Goal: Task Accomplishment & Management: Complete application form

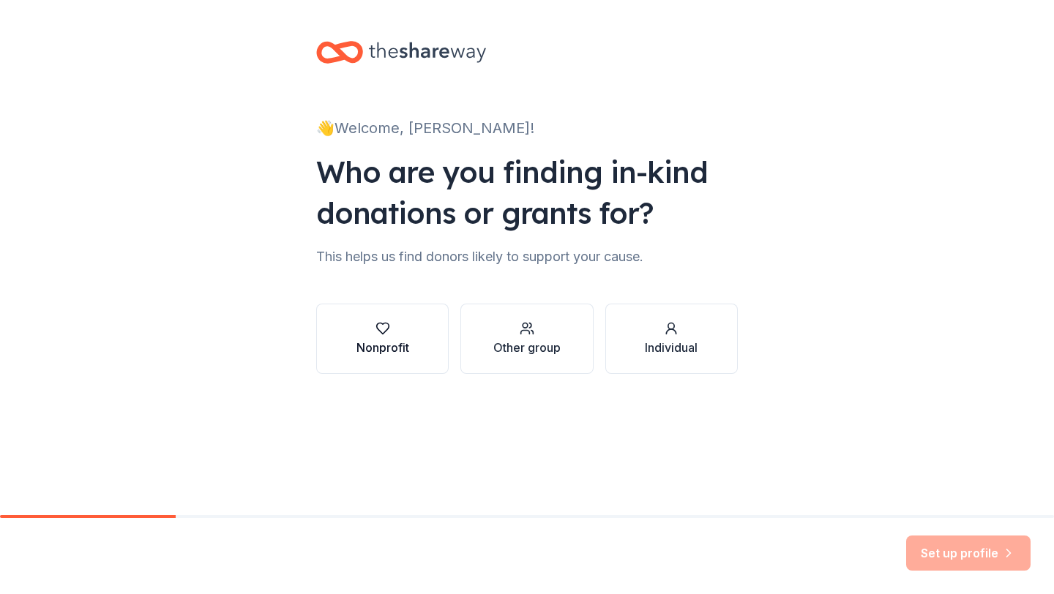
click at [382, 345] on div "Nonprofit" at bounding box center [382, 348] width 53 height 18
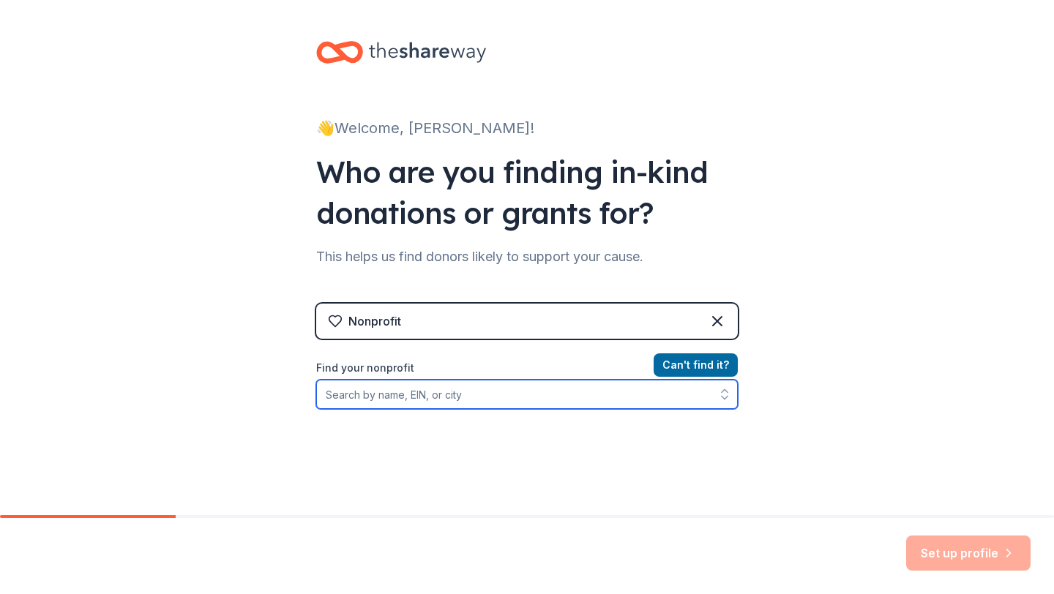
click at [334, 394] on input "Find your nonprofit" at bounding box center [527, 394] width 422 height 29
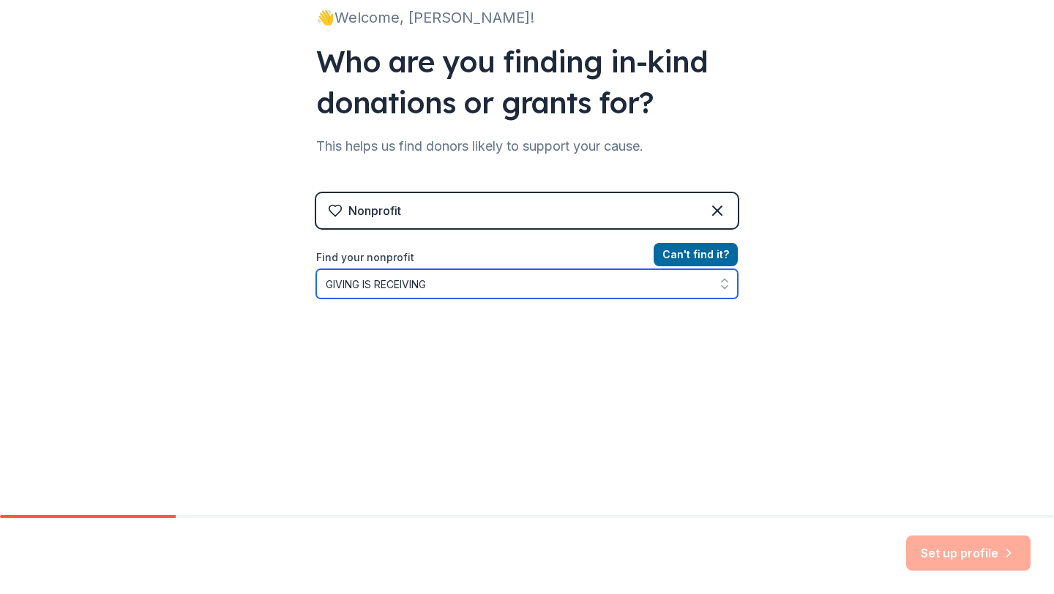
click at [722, 288] on icon "button" at bounding box center [725, 287] width 6 height 3
type input "G"
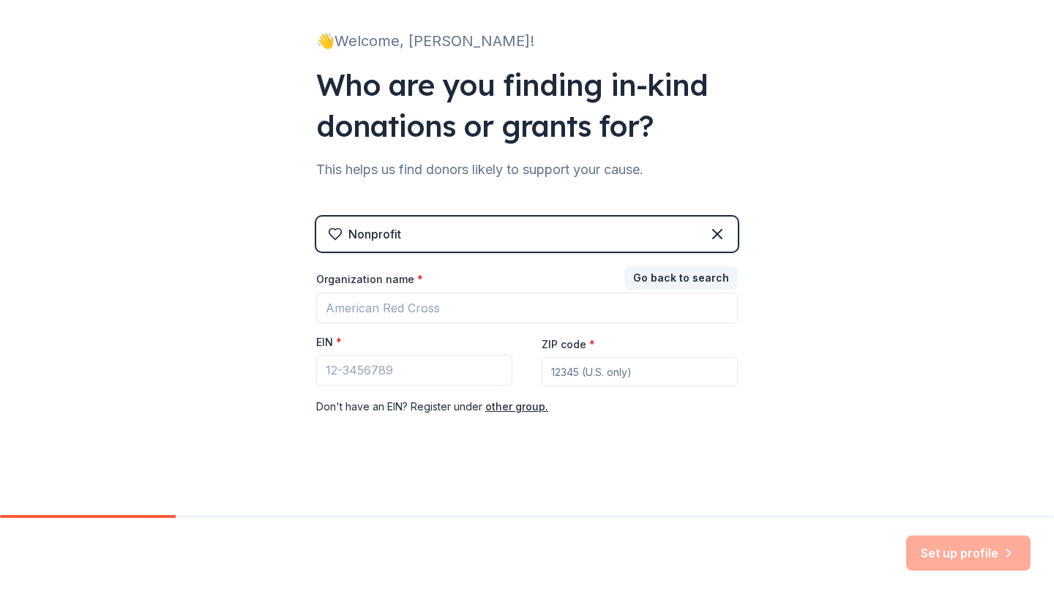
scroll to position [87, 0]
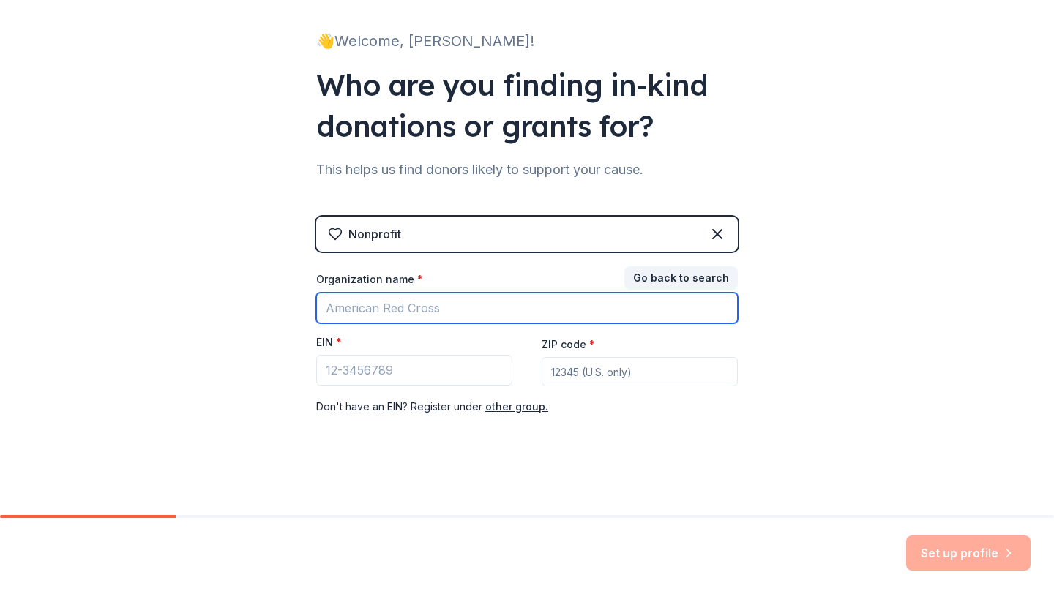
click at [338, 312] on input "Organization name *" at bounding box center [527, 308] width 422 height 31
click at [351, 309] on input "GIVING IS RECEIVING" at bounding box center [527, 308] width 422 height 31
type input "GIVING IS RECEIVING"
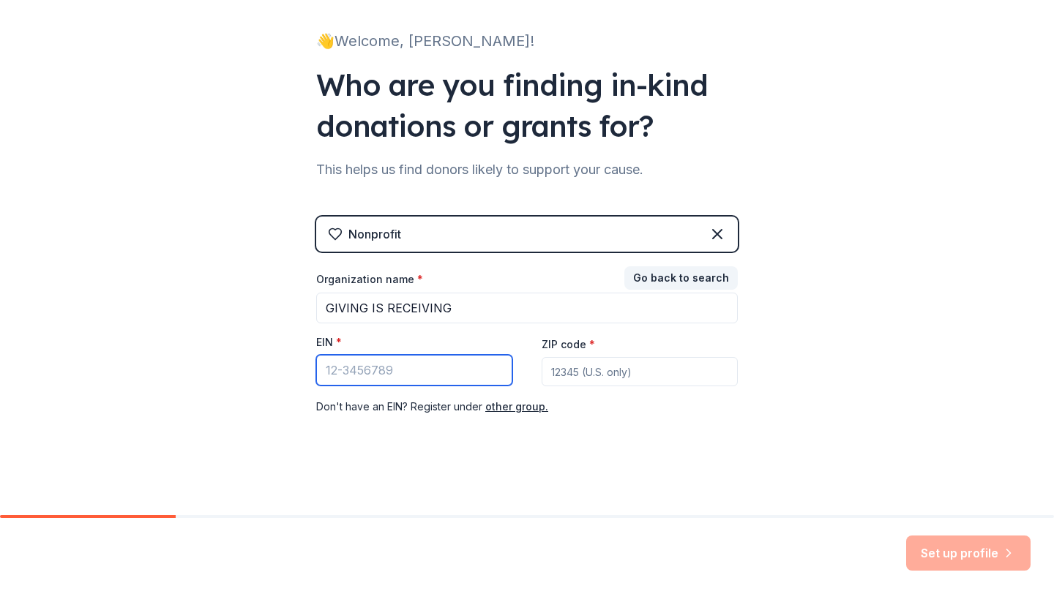
click at [332, 376] on input "EIN *" at bounding box center [414, 370] width 196 height 31
type input "[US_EMPLOYER_IDENTIFICATION_NUMBER]"
click at [561, 374] on input "ZIP code *" at bounding box center [640, 371] width 196 height 29
type input "30083"
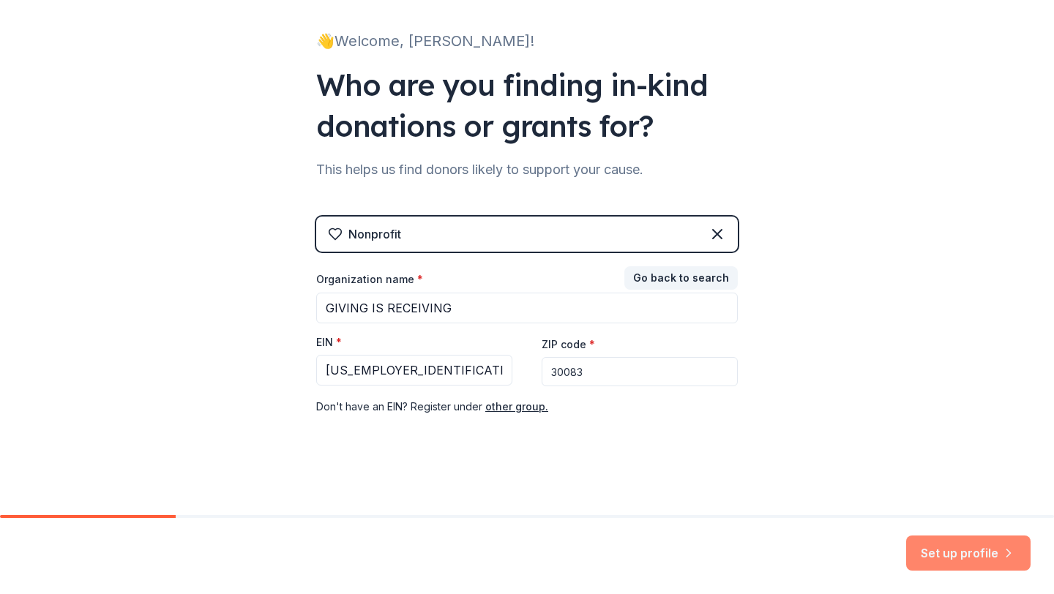
click at [951, 555] on button "Set up profile" at bounding box center [968, 553] width 124 height 35
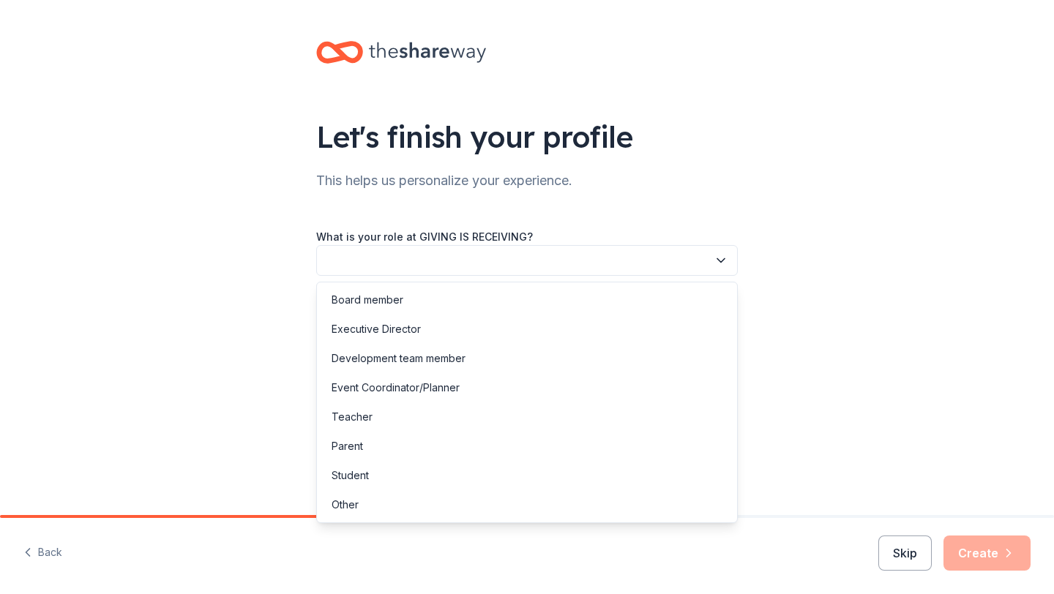
click at [358, 262] on button "button" at bounding box center [527, 260] width 422 height 31
click at [400, 332] on div "Executive Director" at bounding box center [376, 330] width 89 height 18
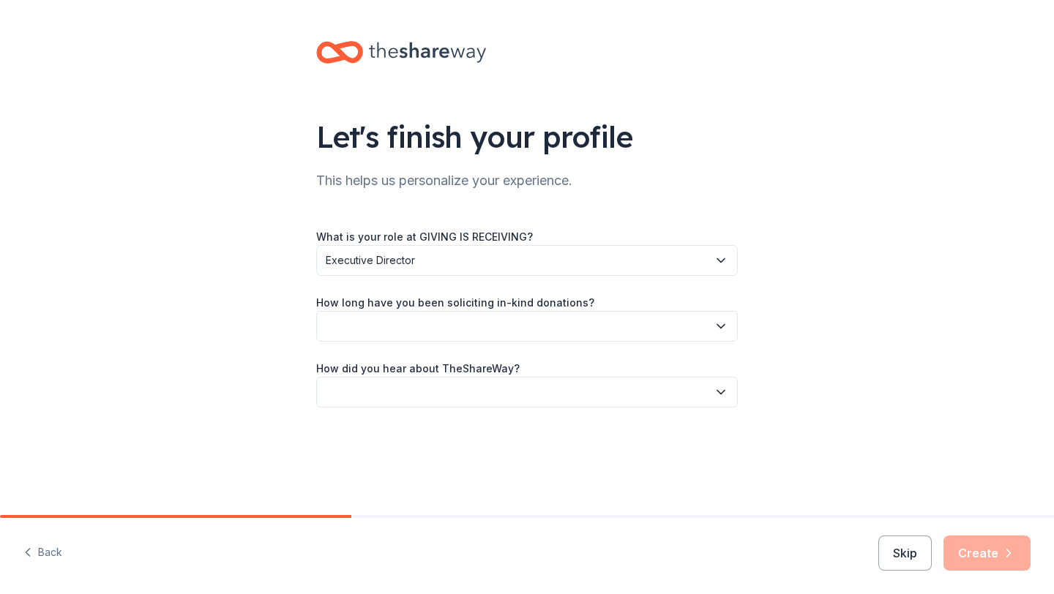
click at [721, 324] on icon "button" at bounding box center [721, 326] width 15 height 15
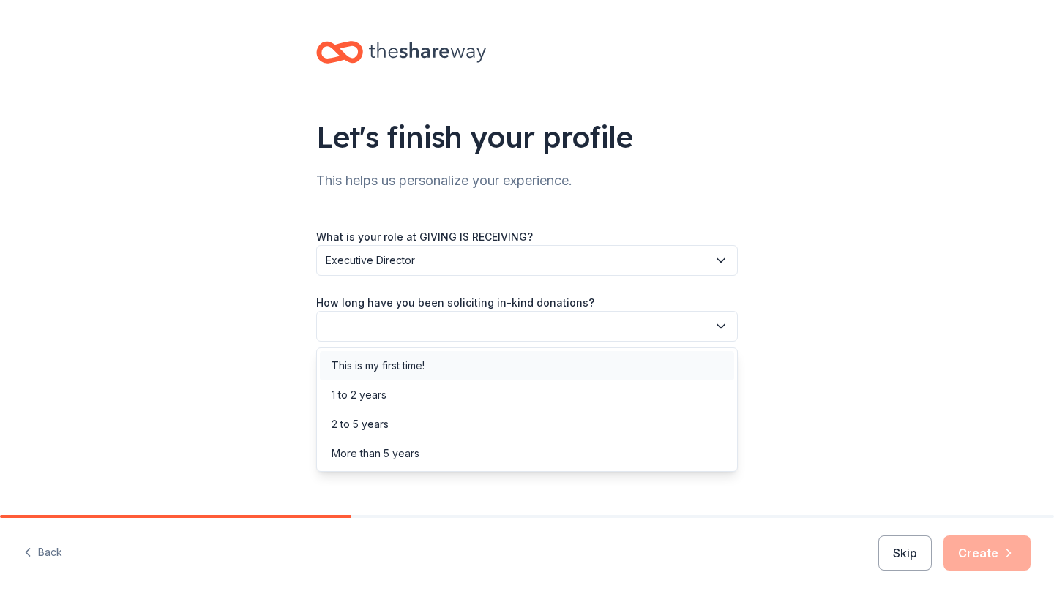
click at [402, 362] on div "This is my first time!" at bounding box center [378, 366] width 93 height 18
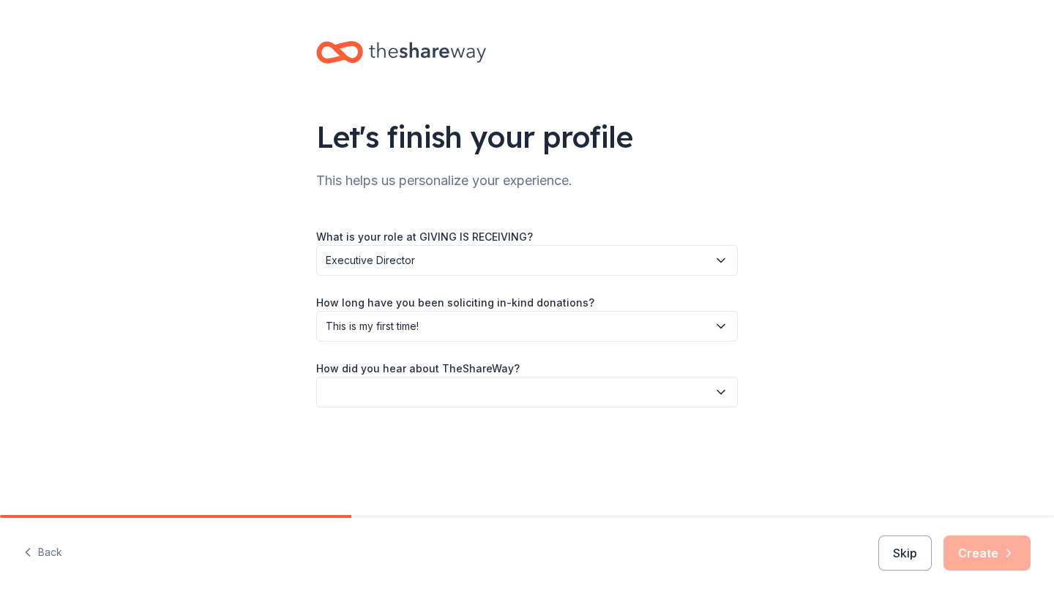
click at [720, 390] on icon "button" at bounding box center [721, 392] width 15 height 15
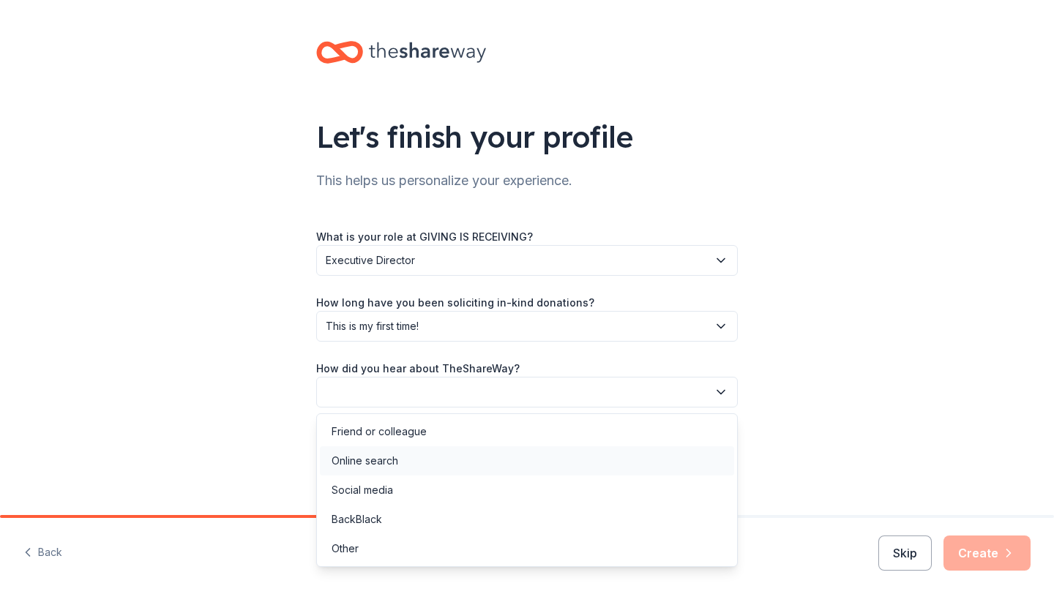
click at [386, 465] on div "Online search" at bounding box center [365, 461] width 67 height 18
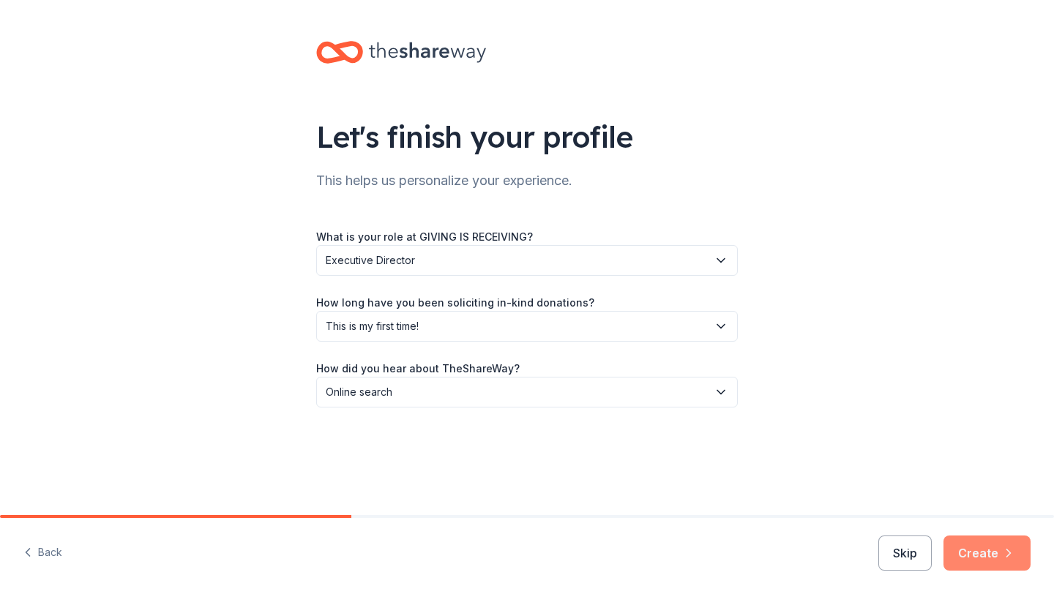
click at [981, 555] on button "Create" at bounding box center [986, 553] width 87 height 35
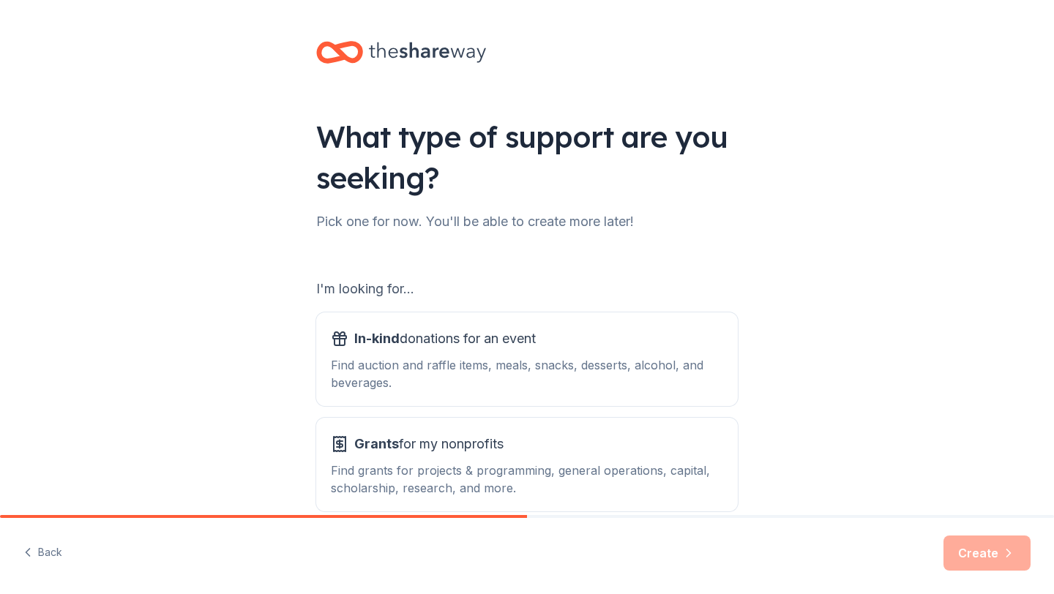
scroll to position [75, 0]
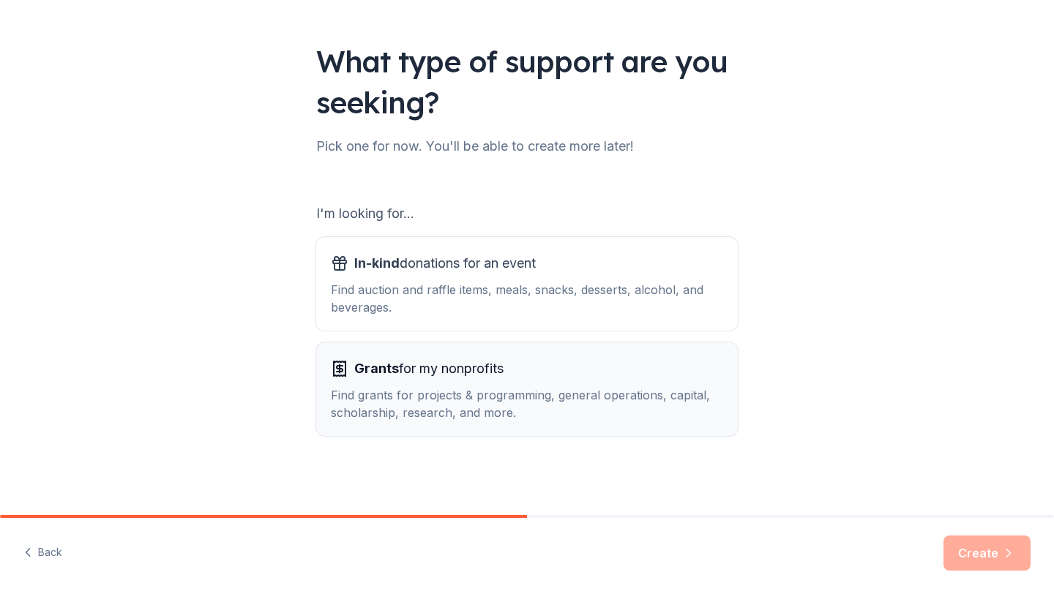
click at [458, 400] on div "Find grants for projects & programming, general operations, capital, scholarshi…" at bounding box center [527, 403] width 392 height 35
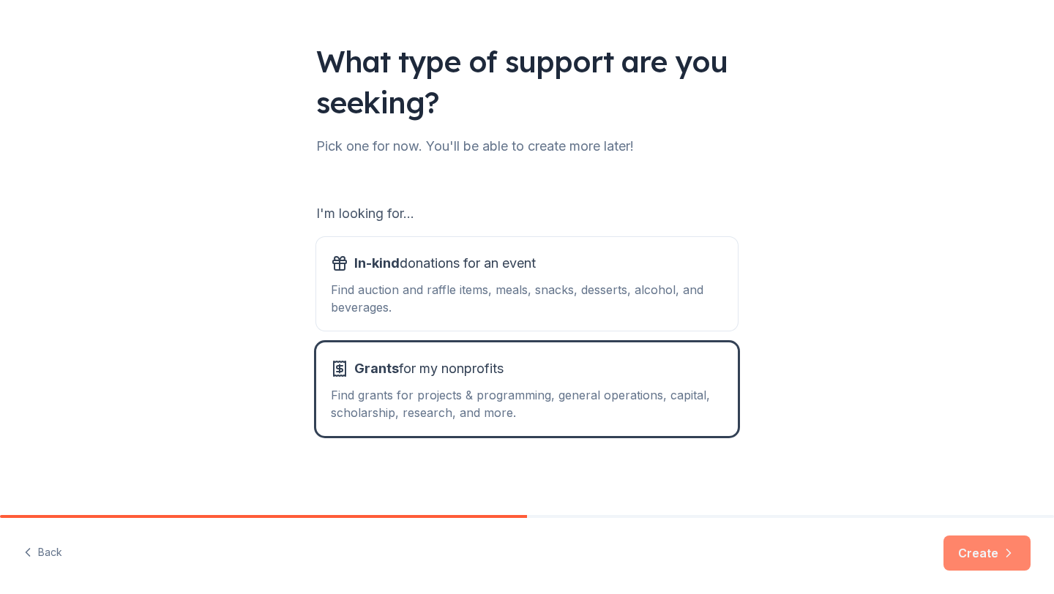
click at [972, 546] on button "Create" at bounding box center [986, 553] width 87 height 35
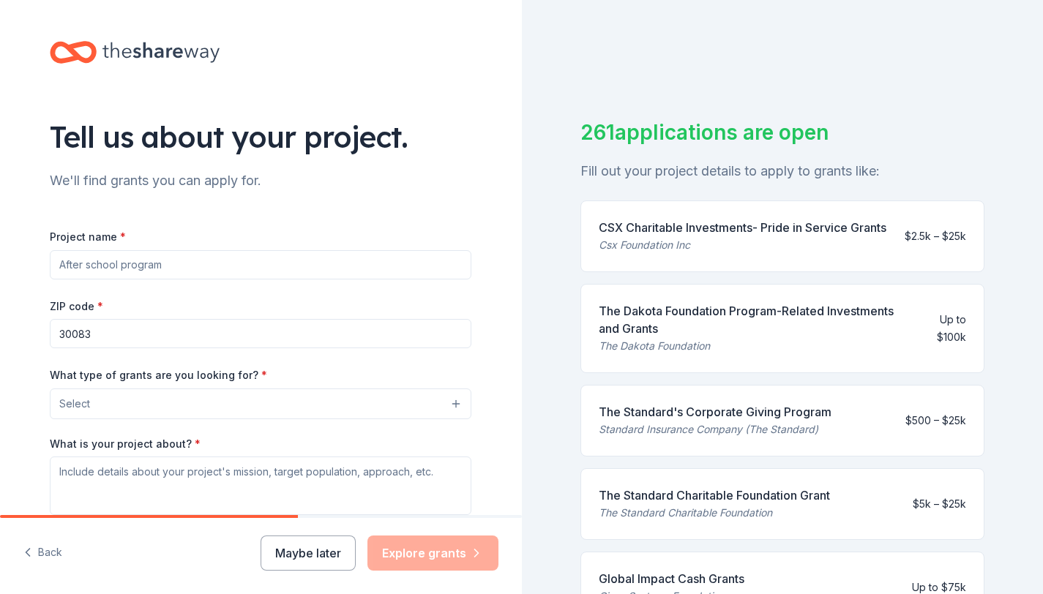
click at [78, 260] on input "Project name *" at bounding box center [261, 264] width 422 height 29
type input "African Refugges assistance"
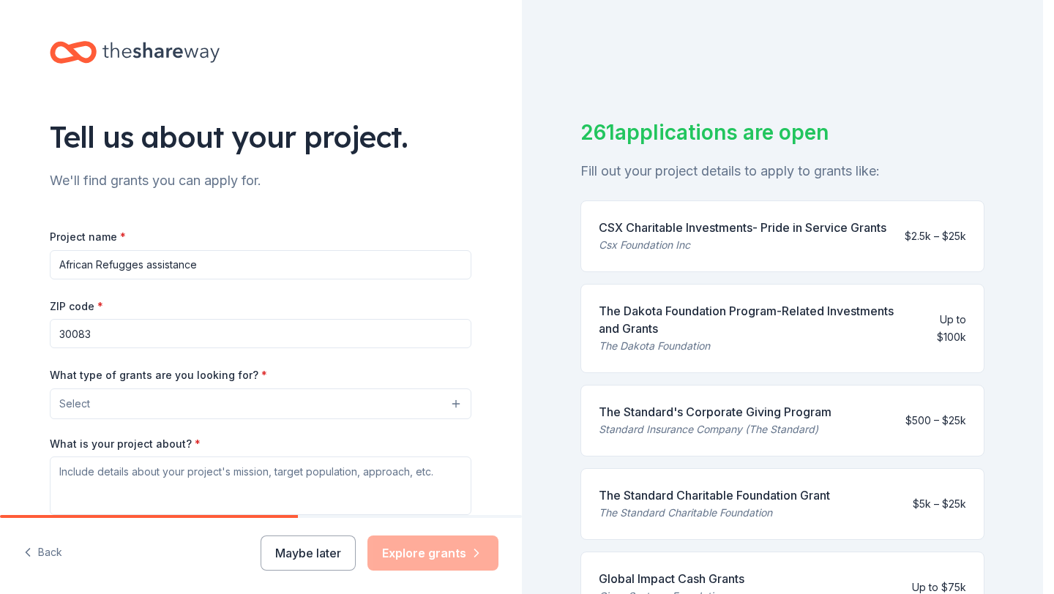
click at [108, 404] on button "Select" at bounding box center [261, 404] width 422 height 31
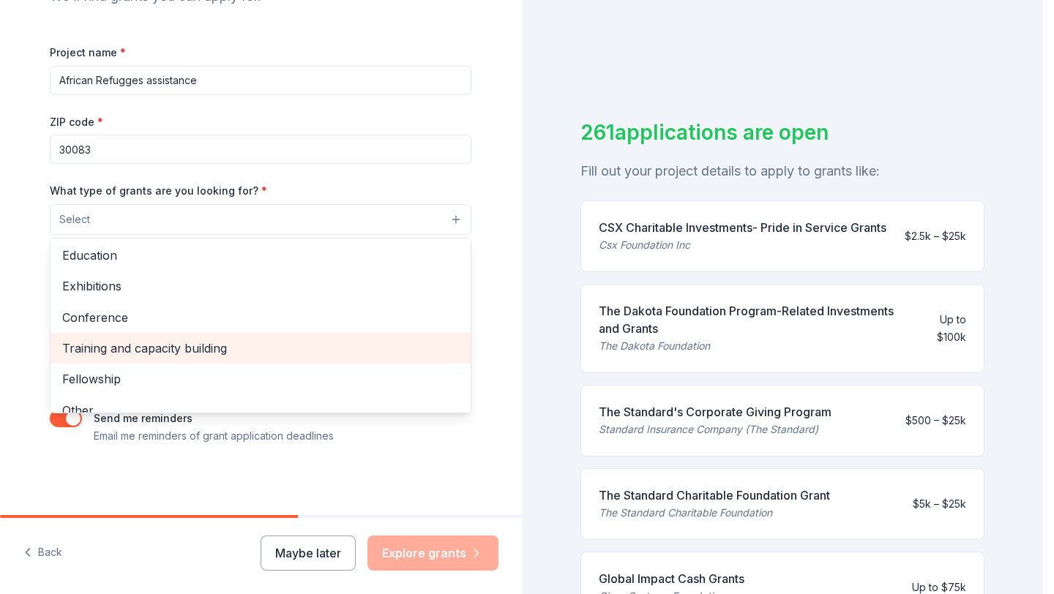
scroll to position [173, 0]
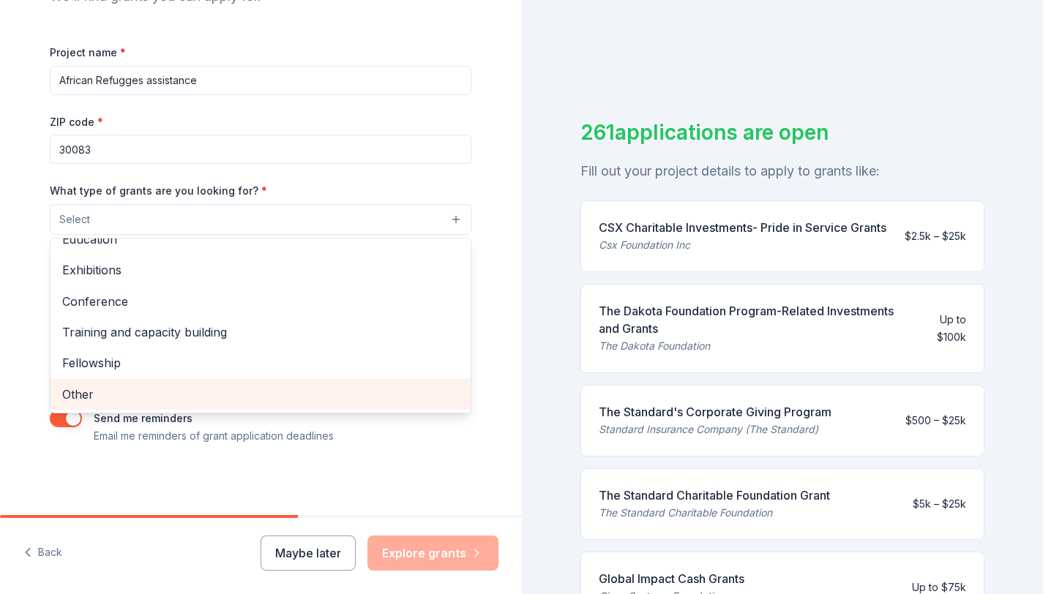
click at [84, 394] on span "Other" at bounding box center [260, 394] width 397 height 19
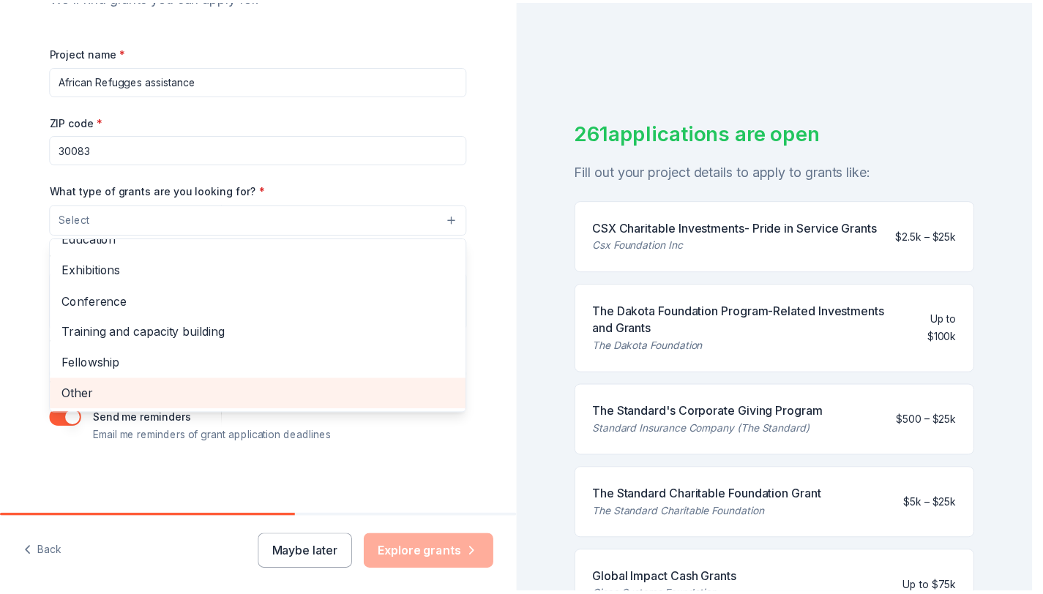
scroll to position [142, 0]
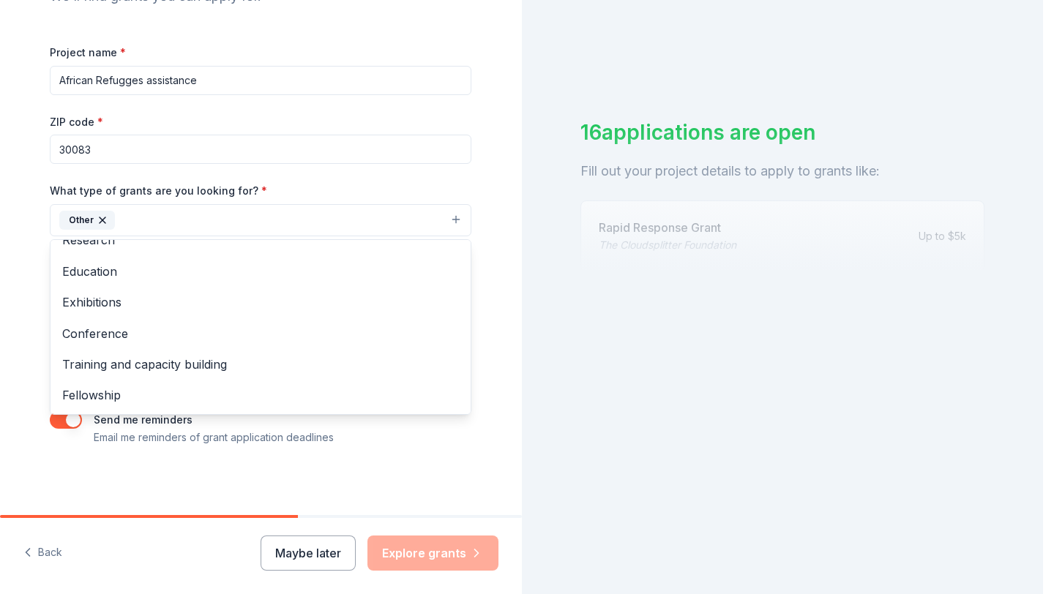
click at [70, 476] on div "Tell us about your project. We'll find grants you can apply for. Project name *…" at bounding box center [260, 166] width 468 height 701
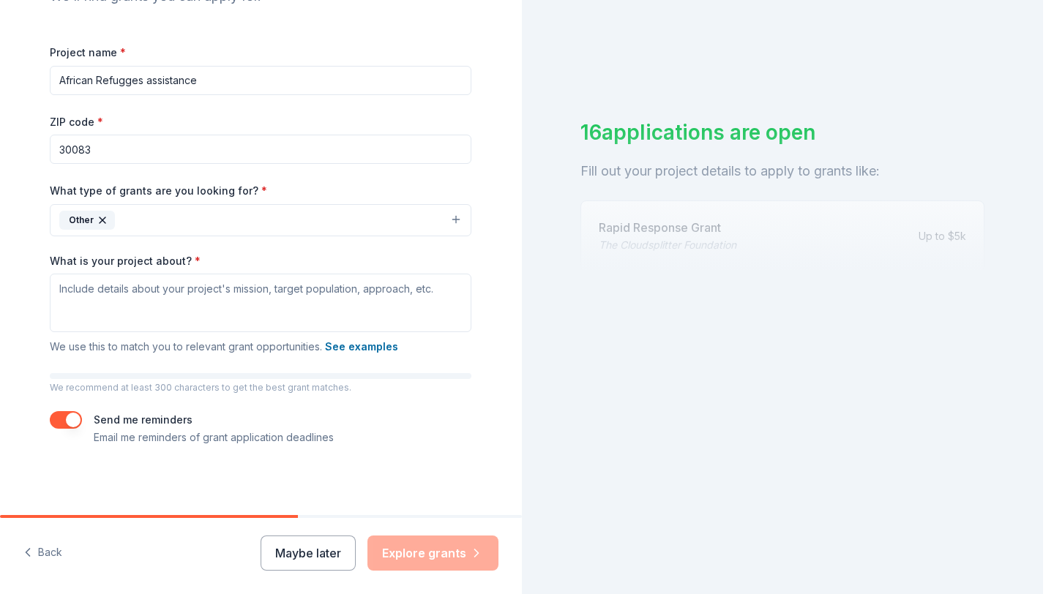
click at [124, 217] on button "Other" at bounding box center [261, 220] width 422 height 32
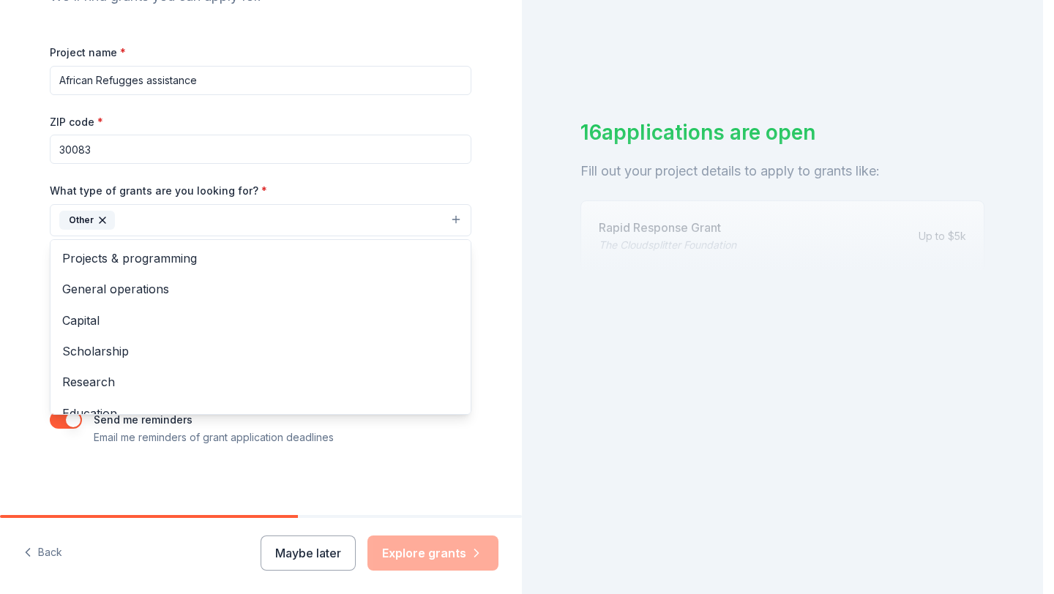
click at [18, 272] on div "Tell us about your project. We'll find grants you can apply for. Project name *…" at bounding box center [261, 166] width 522 height 701
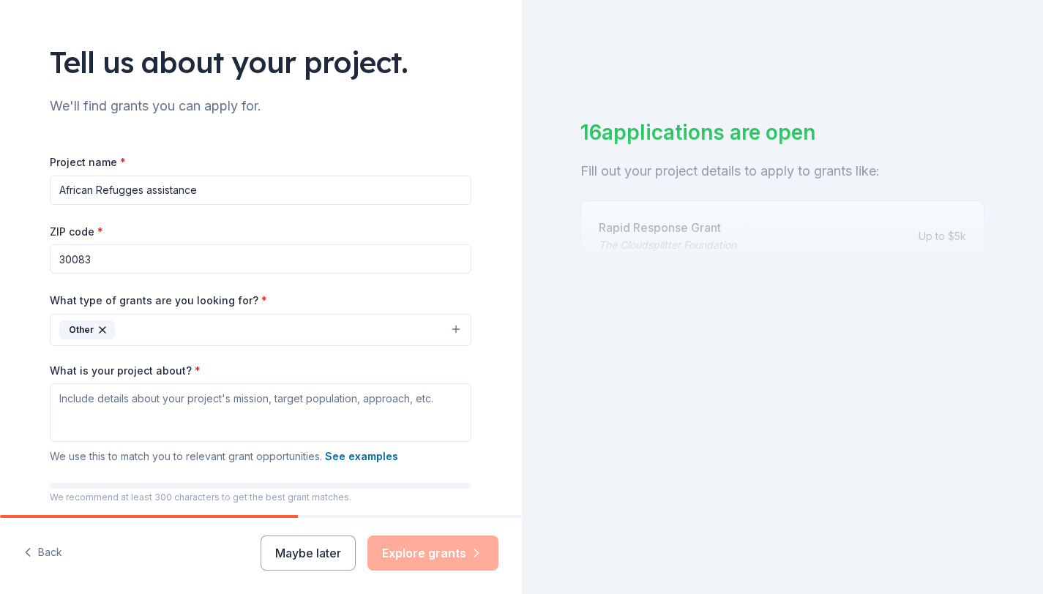
scroll to position [67, 0]
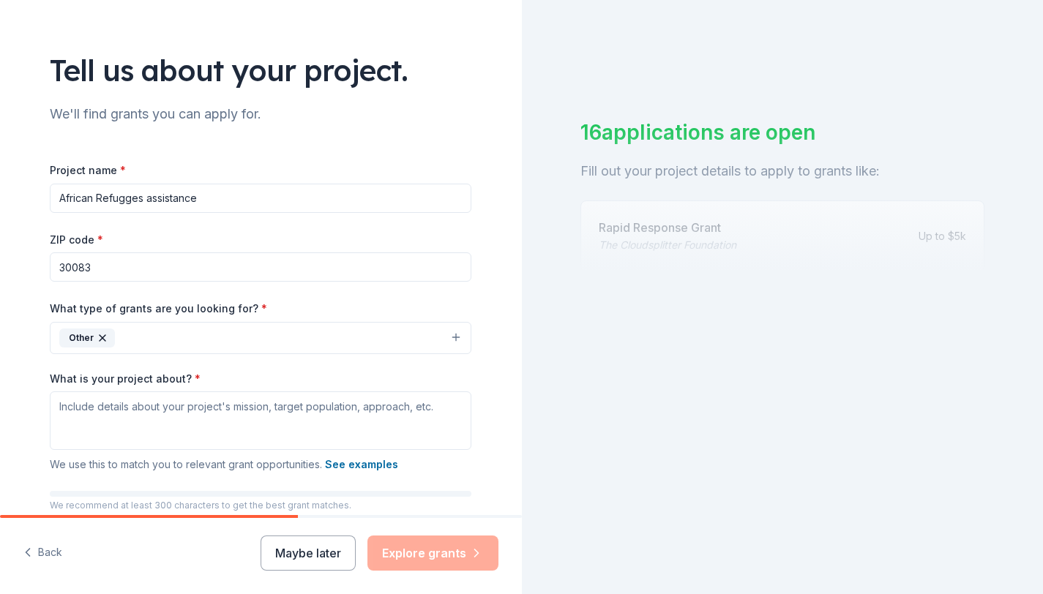
click at [495, 288] on div "Tell us about your project. We'll find grants you can apply for. Project name *…" at bounding box center [261, 283] width 522 height 701
click at [282, 236] on div "ZIP code * 30083" at bounding box center [261, 257] width 422 height 52
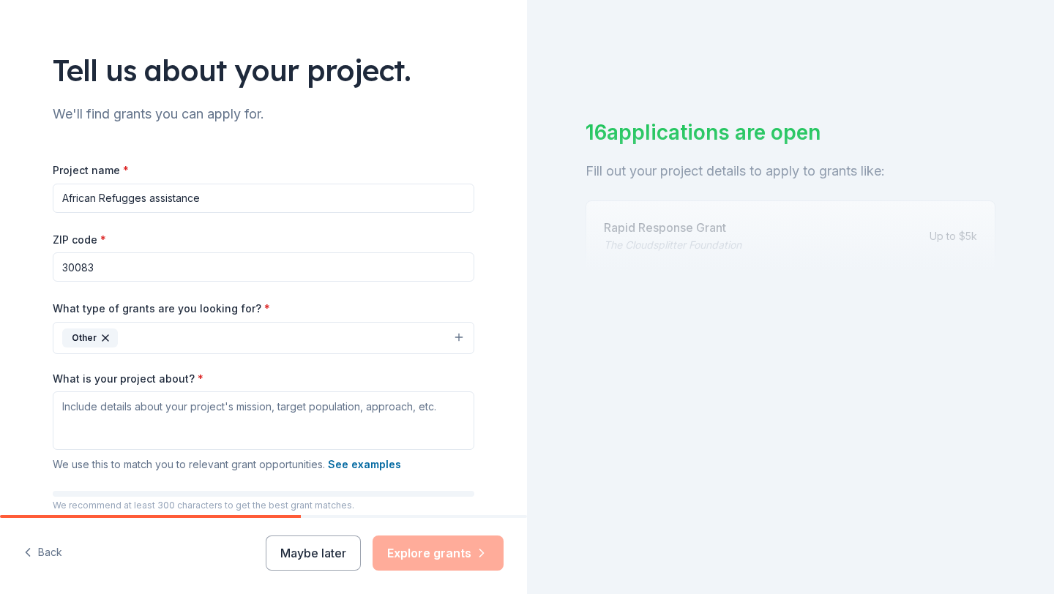
click at [230, 336] on button "Other" at bounding box center [264, 338] width 422 height 32
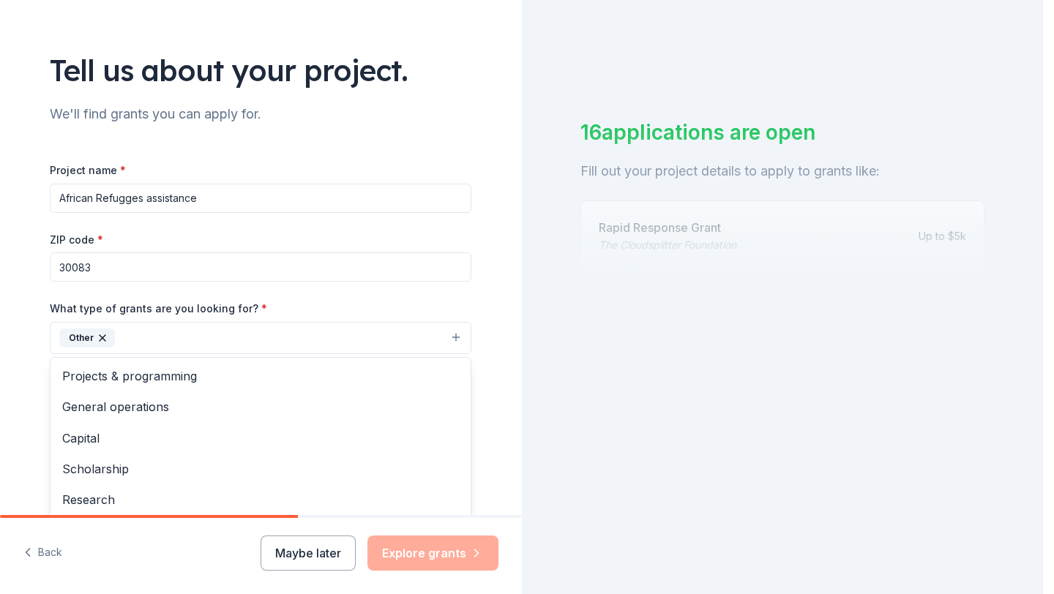
click at [26, 376] on div "Tell us about your project. We'll find grants you can apply for. Project name *…" at bounding box center [260, 283] width 468 height 701
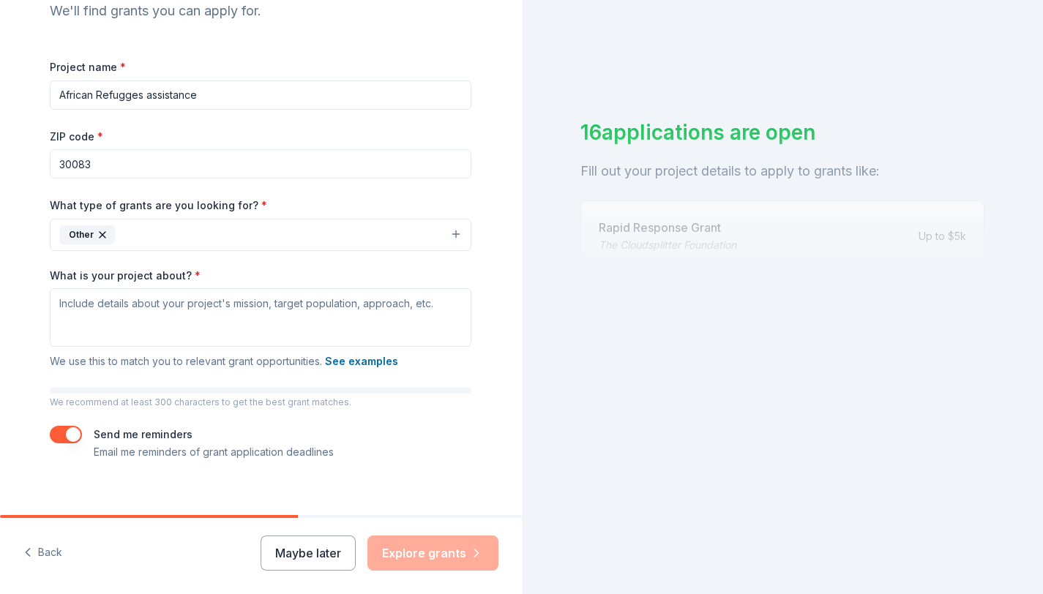
scroll to position [186, 0]
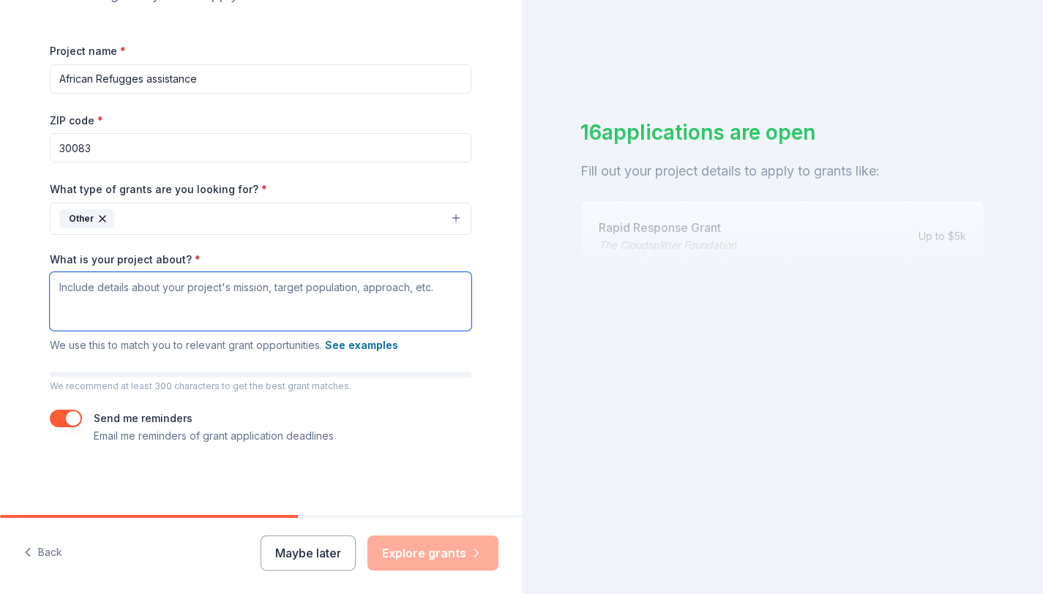
click at [62, 302] on textarea "What is your project about? *" at bounding box center [261, 301] width 422 height 59
paste textarea "lore.ips@dolor.sit AMETCON A. ELITSED Doe temporin utlabor et dolo magnaaliqua …"
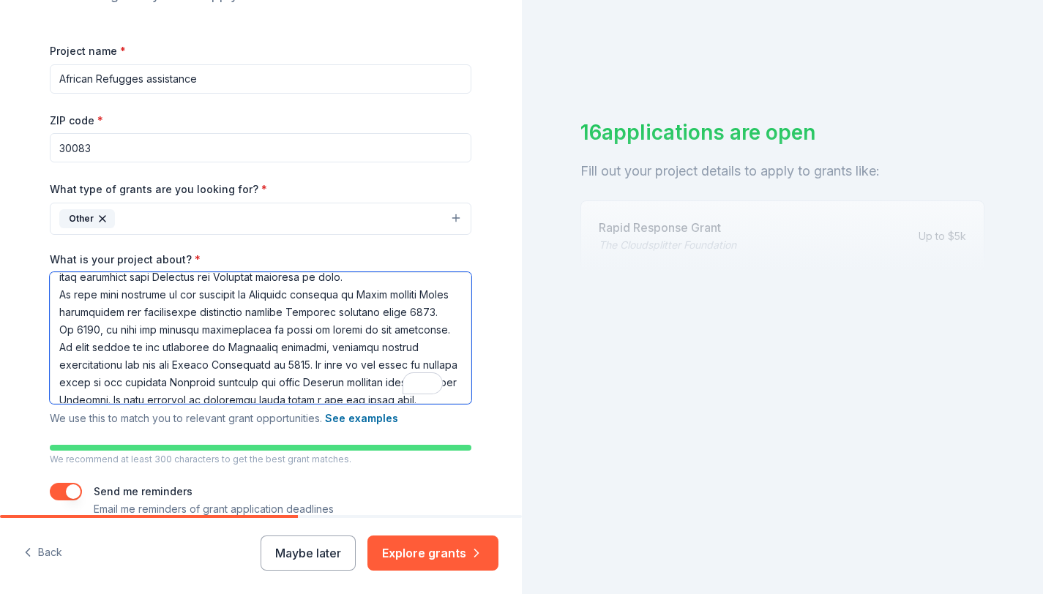
scroll to position [0, 0]
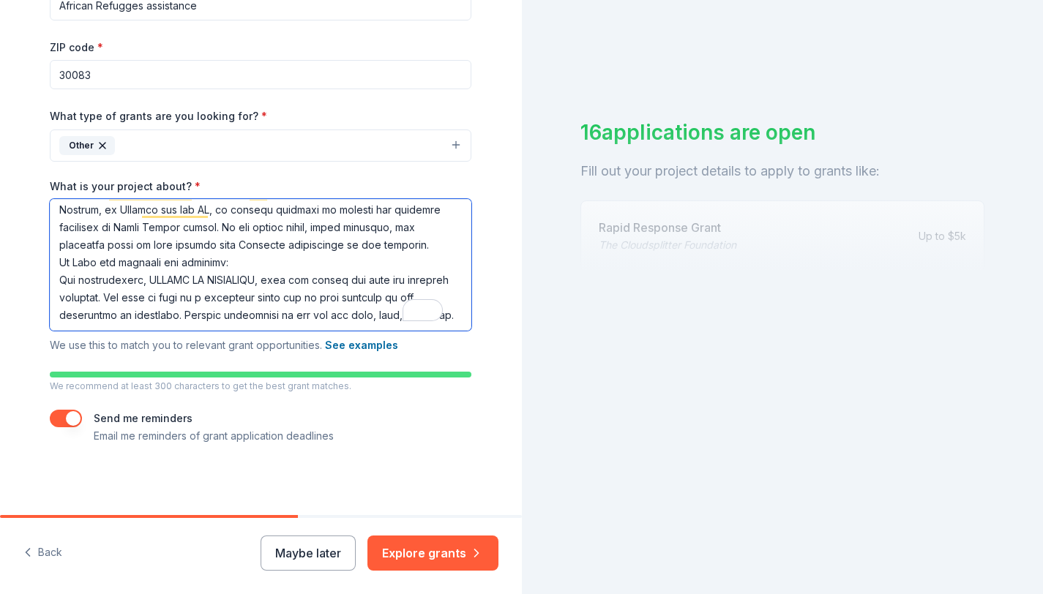
type textarea "lore.ips@dolor.sit AMETCON A. ELITSED Doe temporin utlabor et dolo magnaaliqua …"
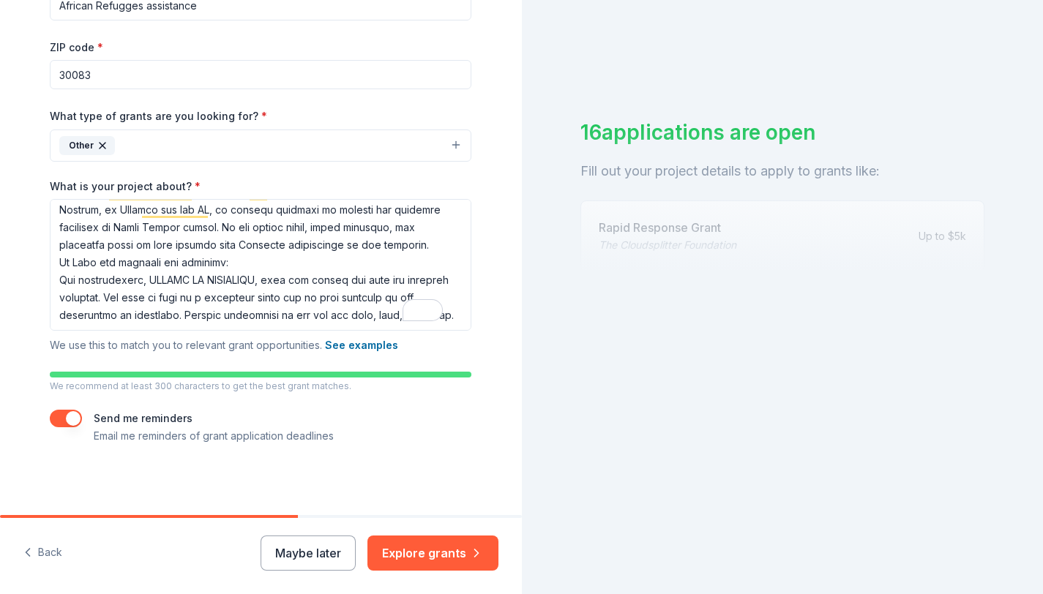
click at [62, 415] on button "button" at bounding box center [66, 419] width 32 height 18
click at [52, 415] on button "button" at bounding box center [66, 419] width 32 height 18
click at [420, 555] on button "Explore grants" at bounding box center [432, 553] width 131 height 35
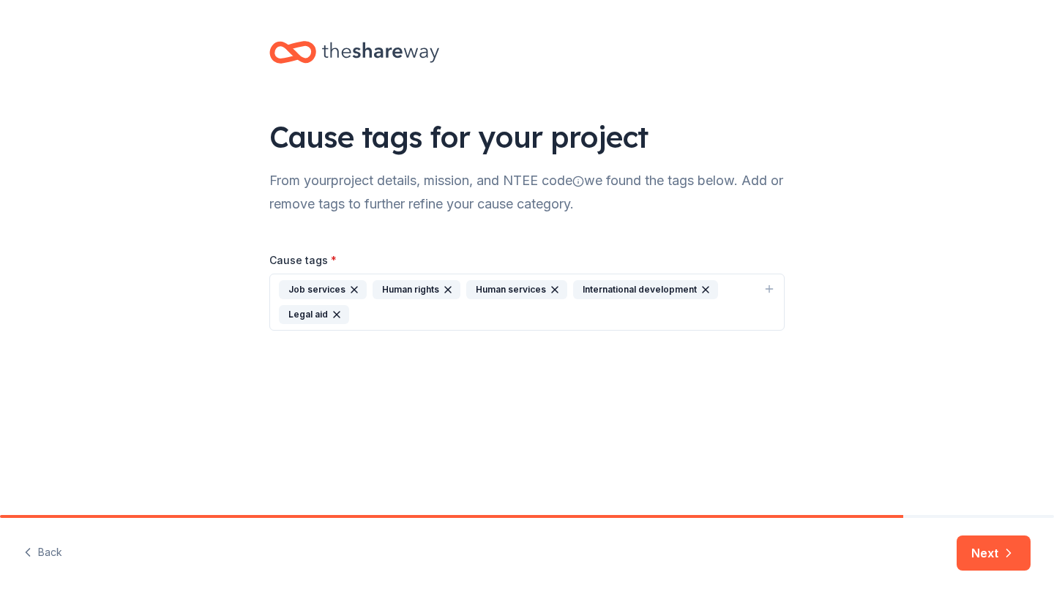
click at [765, 289] on icon "button" at bounding box center [768, 289] width 7 height 0
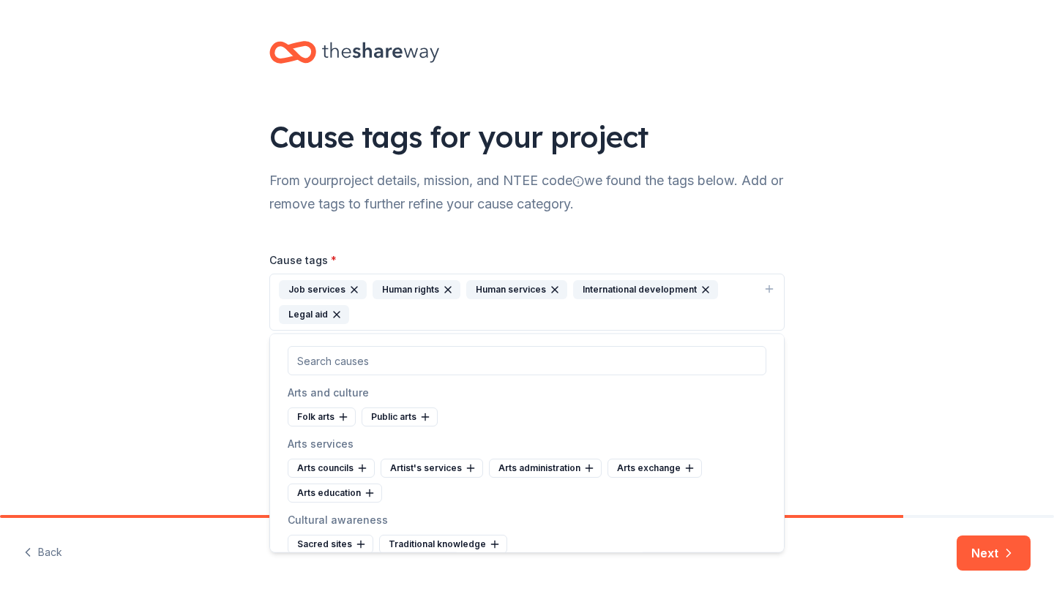
click at [374, 312] on div "Job services Human rights Human services International development Legal aid" at bounding box center [518, 302] width 479 height 44
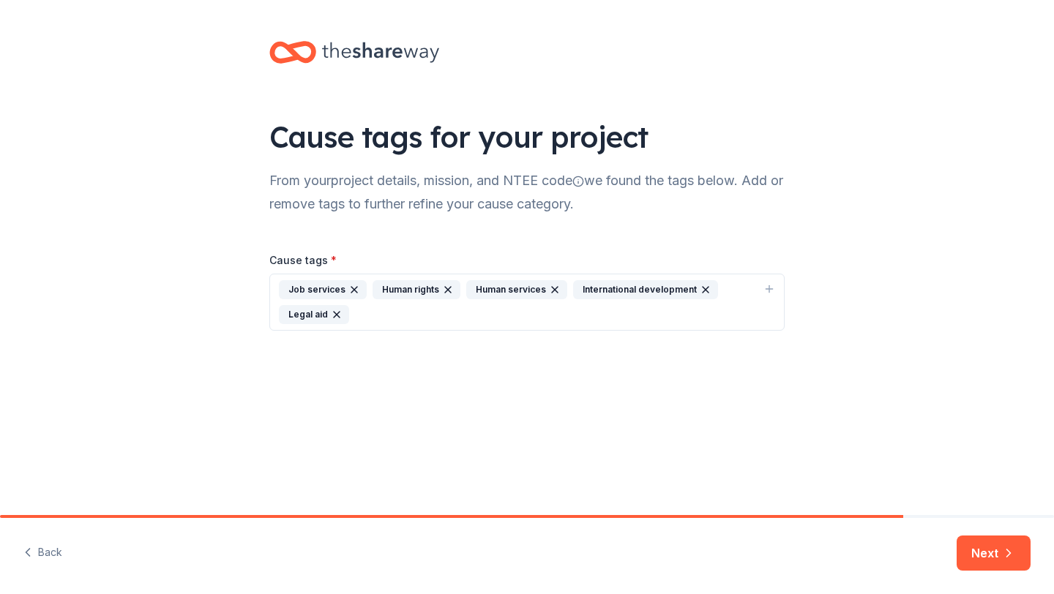
click at [352, 312] on div "Job services Human rights Human services International development Legal aid" at bounding box center [518, 302] width 479 height 44
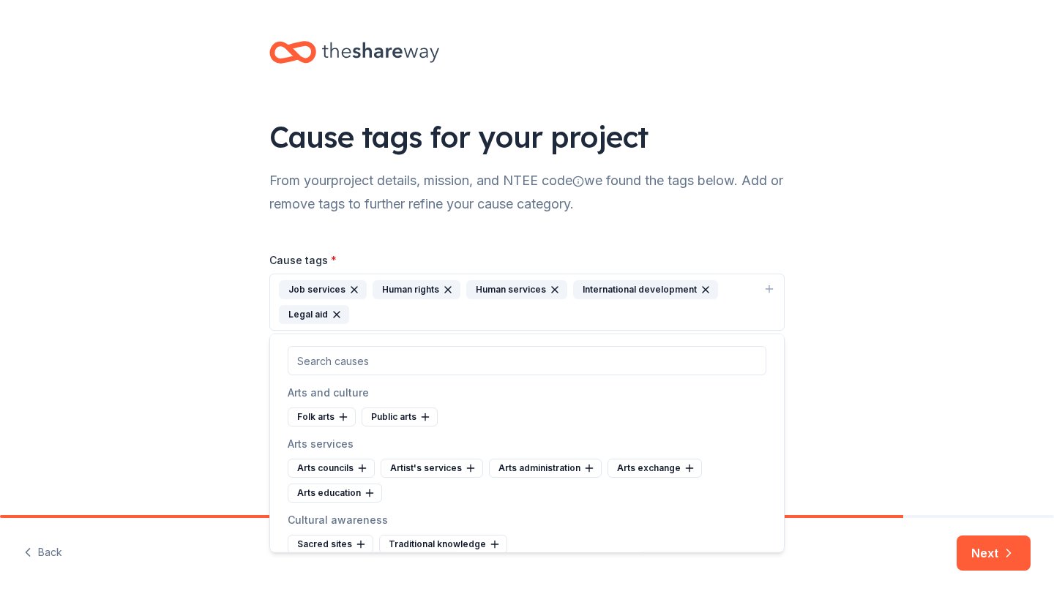
click at [771, 285] on icon "button" at bounding box center [769, 289] width 12 height 12
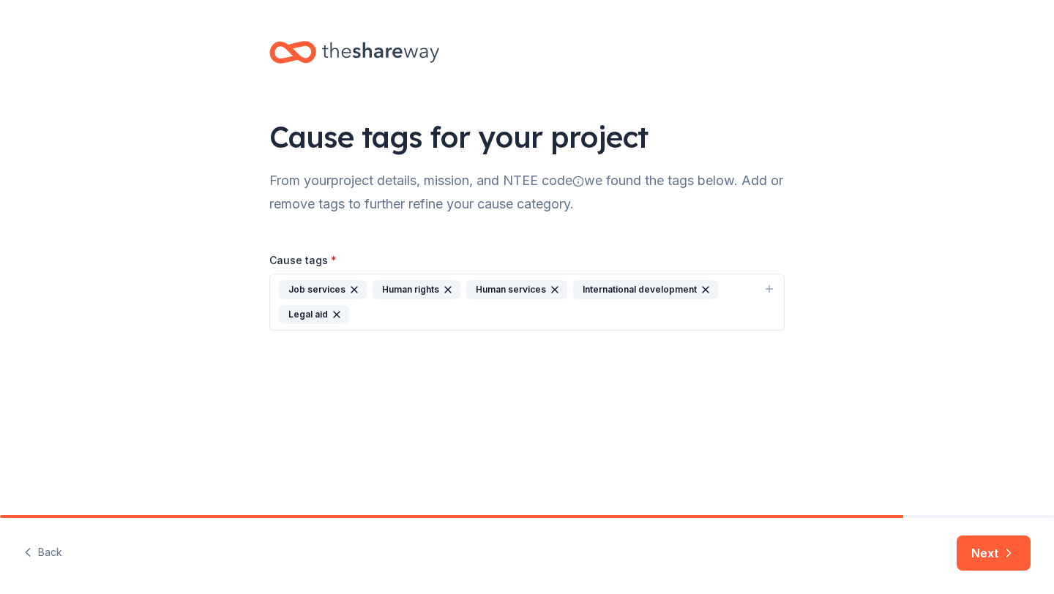
click at [769, 287] on icon "button" at bounding box center [769, 289] width 12 height 12
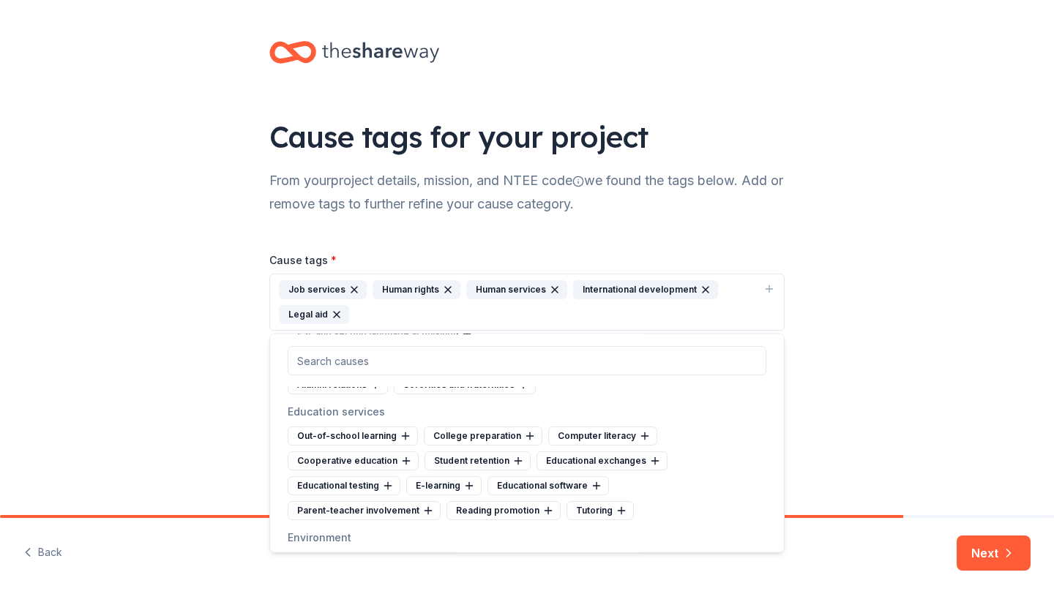
scroll to position [1026, 0]
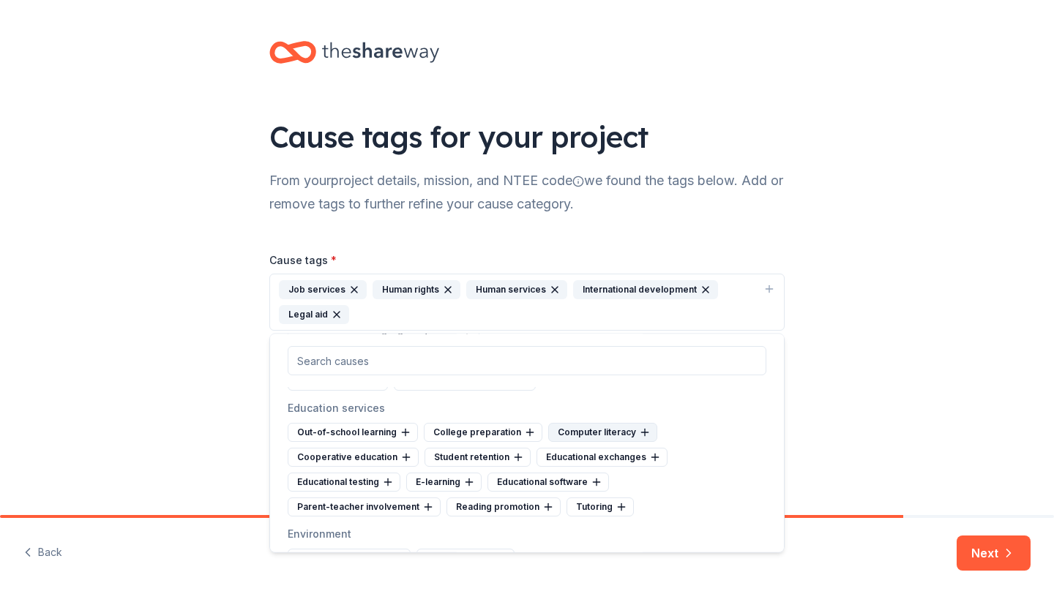
click at [589, 429] on div "Computer literacy" at bounding box center [602, 433] width 109 height 19
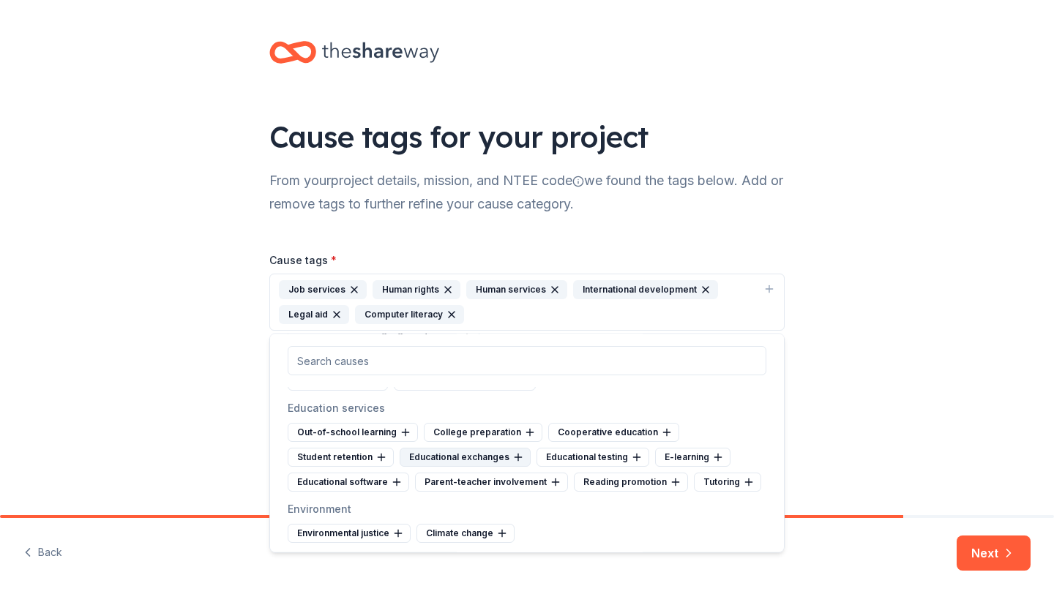
scroll to position [1075, 0]
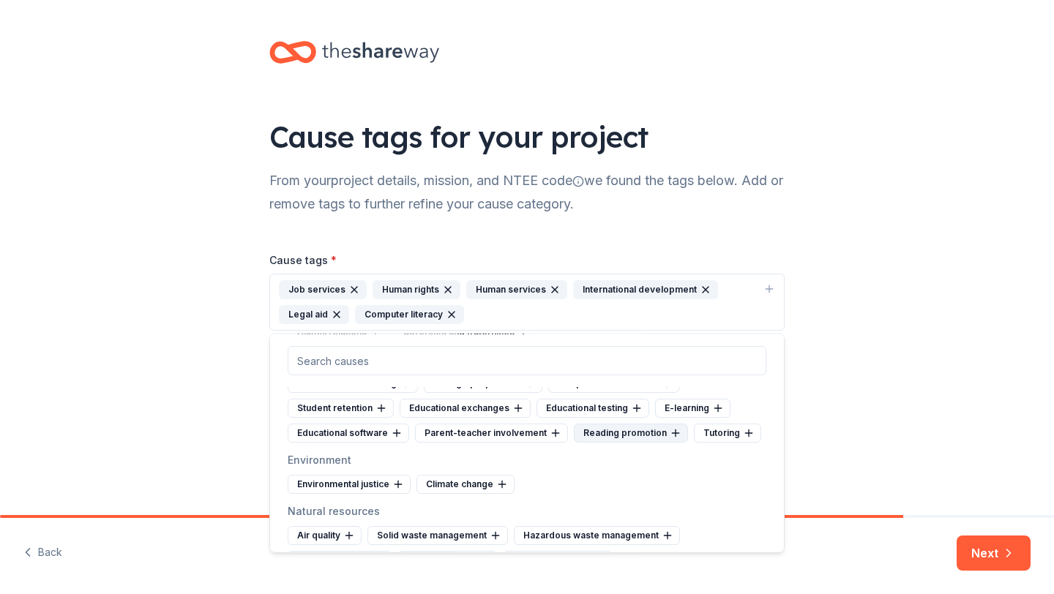
click at [619, 435] on div "Reading promotion" at bounding box center [631, 433] width 114 height 19
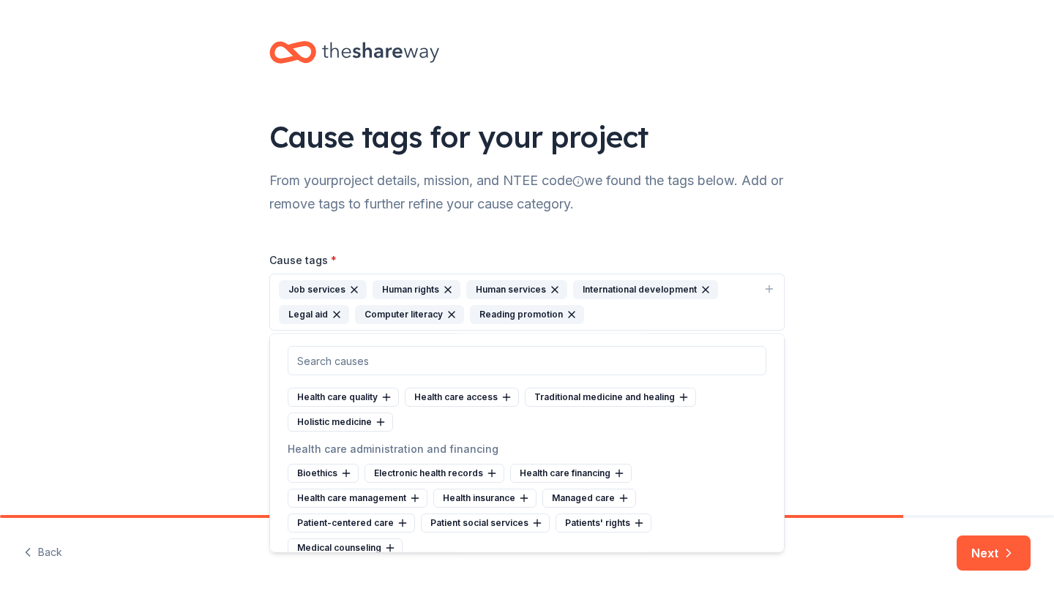
scroll to position [1495, 0]
click at [451, 407] on div "Health care access" at bounding box center [462, 397] width 114 height 19
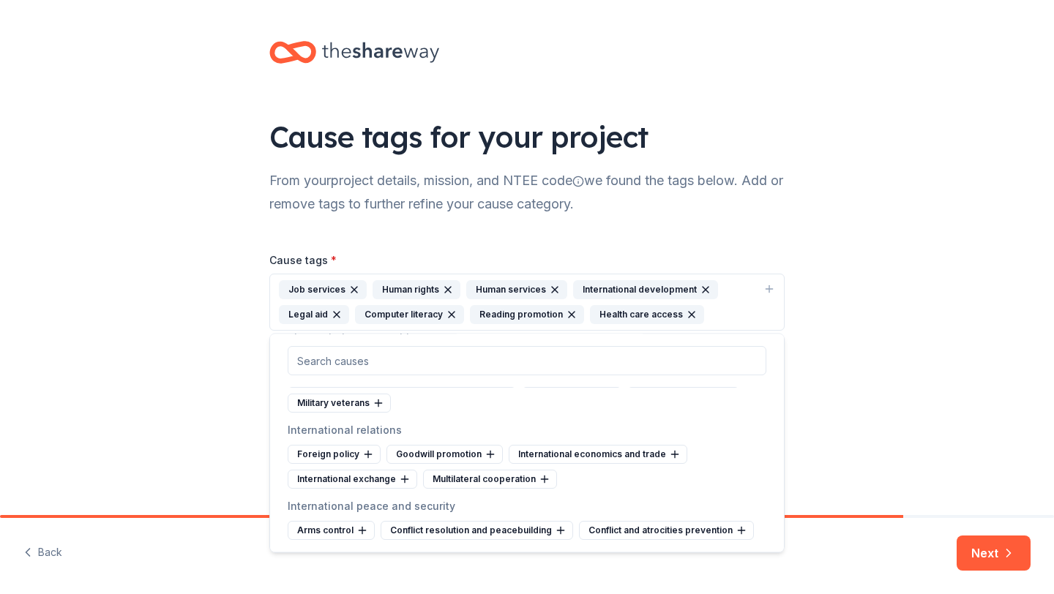
scroll to position [6563, 0]
click at [830, 186] on div "Cause tags for your project From your project details, mission, and NTEE code w…" at bounding box center [527, 200] width 1054 height 401
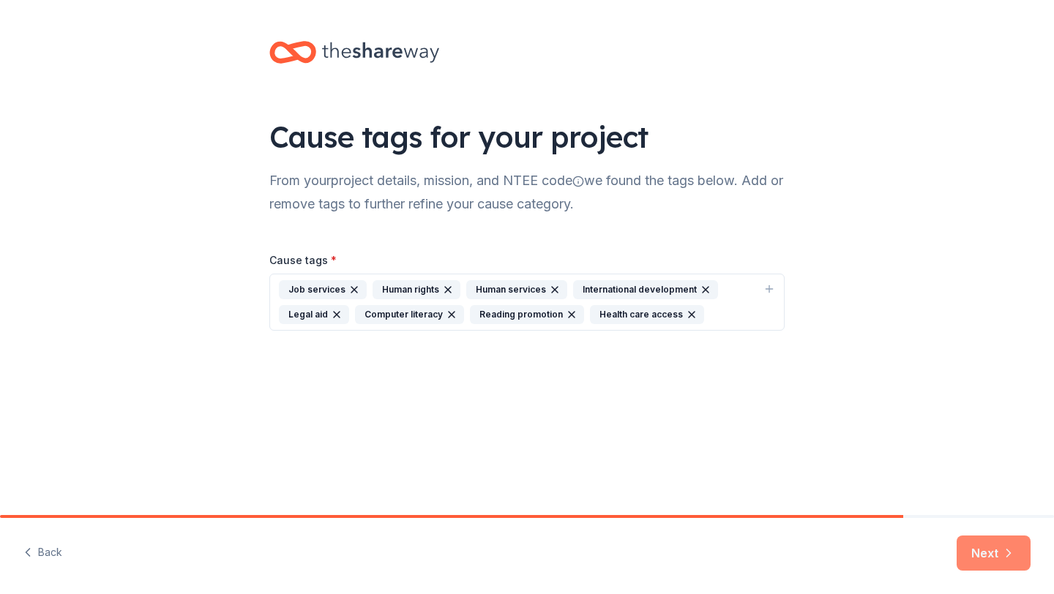
click at [986, 553] on button "Next" at bounding box center [993, 553] width 74 height 35
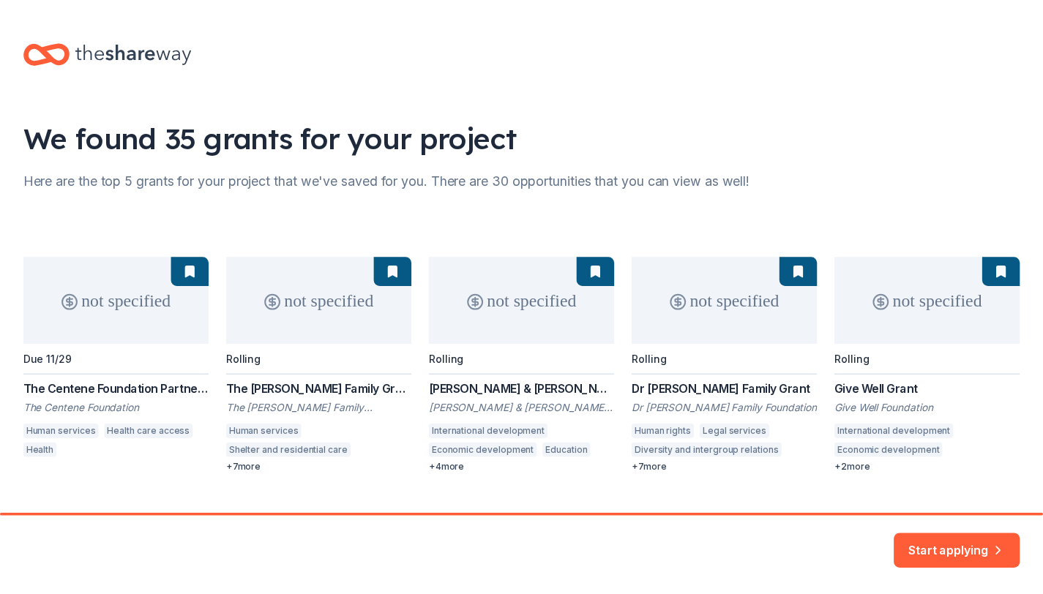
scroll to position [30, 0]
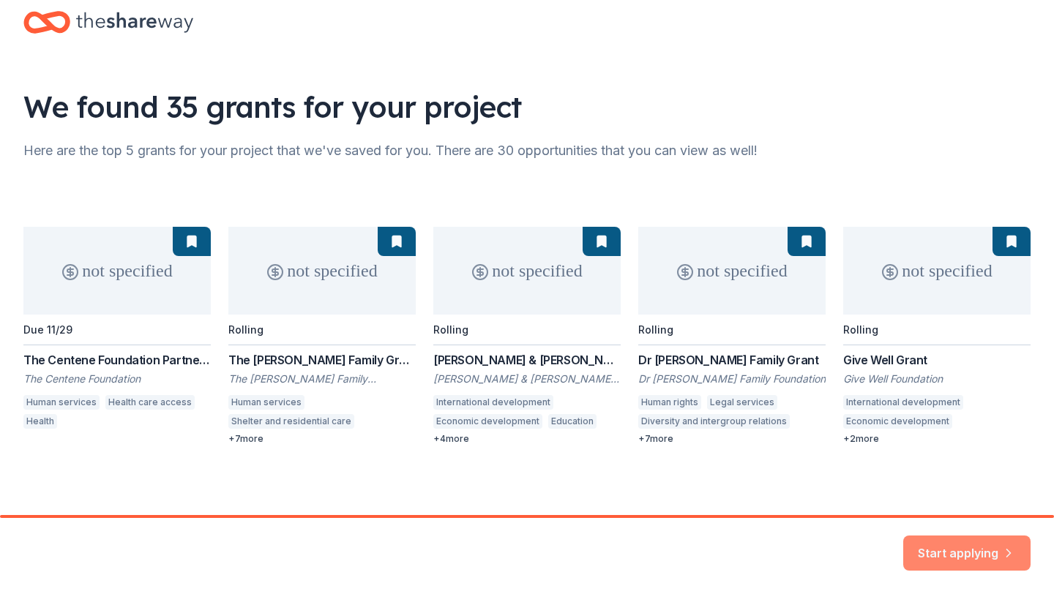
click at [954, 544] on button "Start applying" at bounding box center [966, 544] width 127 height 35
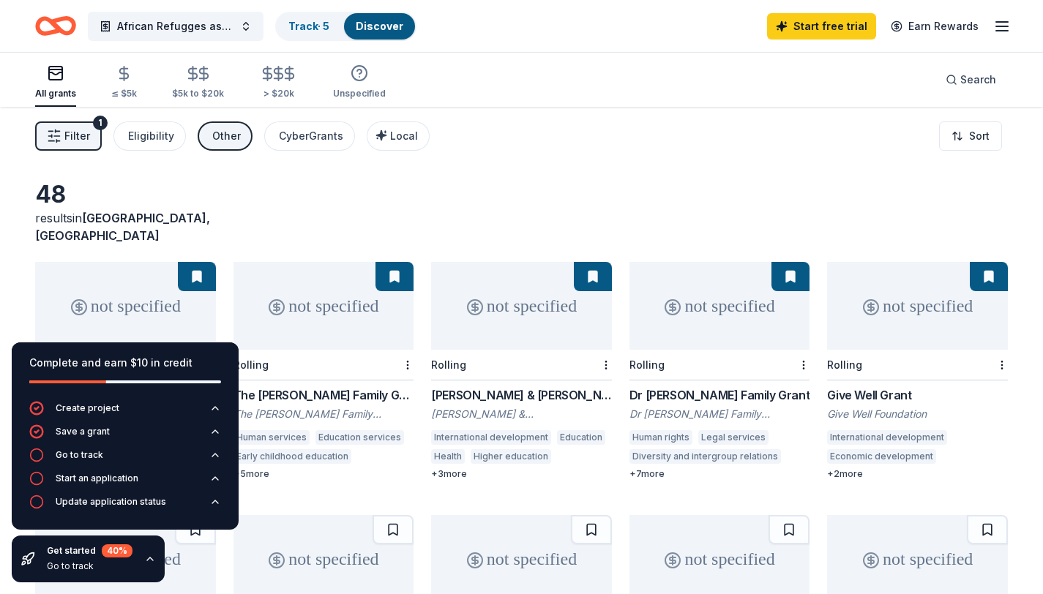
click at [461, 163] on div "Filter 1 Eligibility Other CyberGrants Local Sort" at bounding box center [521, 136] width 1043 height 59
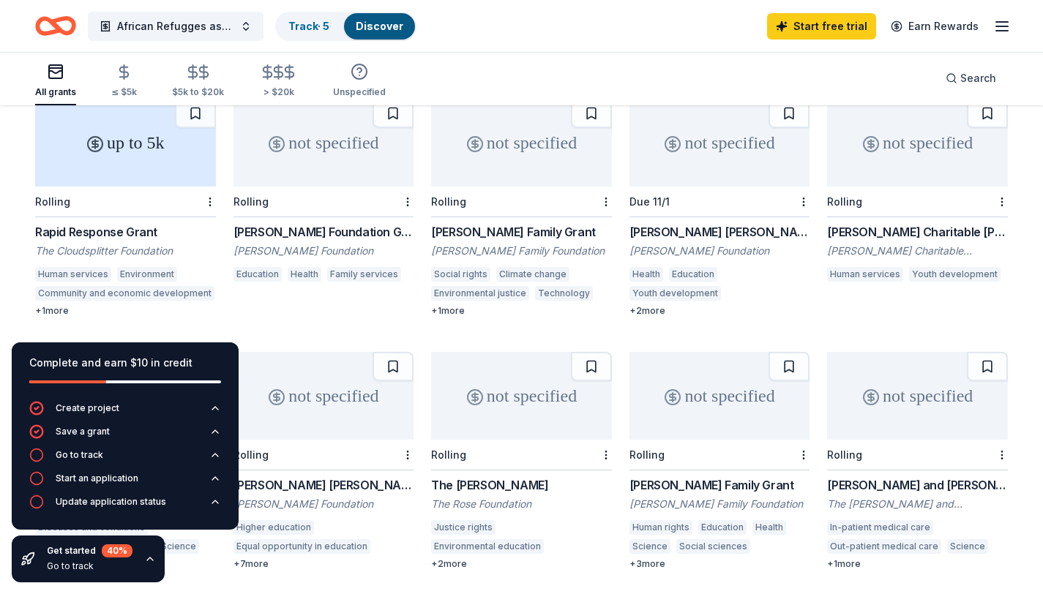
scroll to position [675, 0]
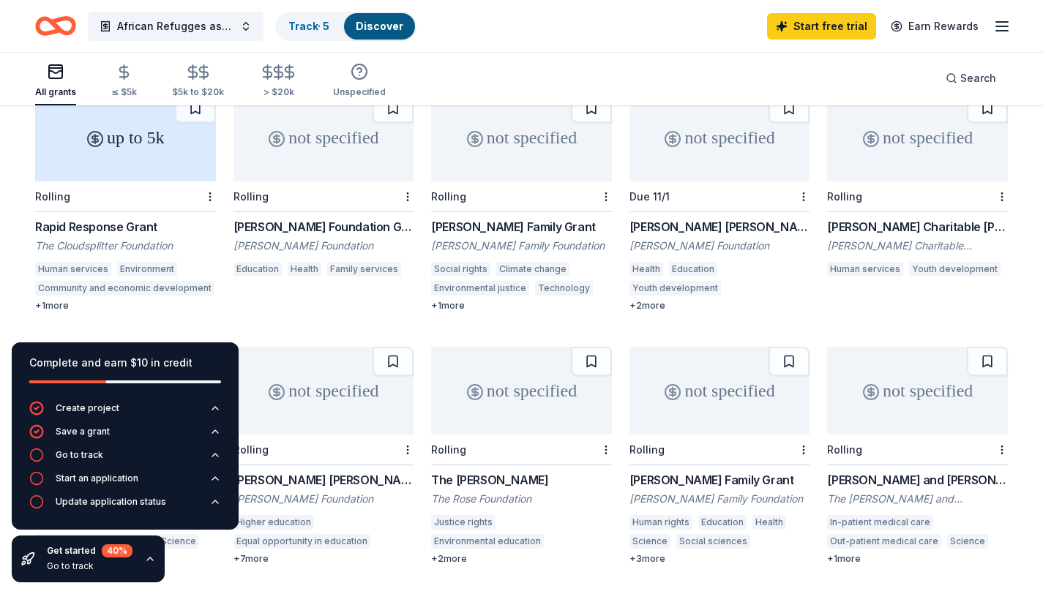
click at [14, 179] on div "48 results in [GEOGRAPHIC_DATA], [GEOGRAPHIC_DATA] not specified Due 11/29 The …" at bounding box center [521, 309] width 1043 height 1755
click at [455, 91] on div "All grants ≤ $5k $5k to $20k > $20k Unspecified Search" at bounding box center [521, 78] width 973 height 54
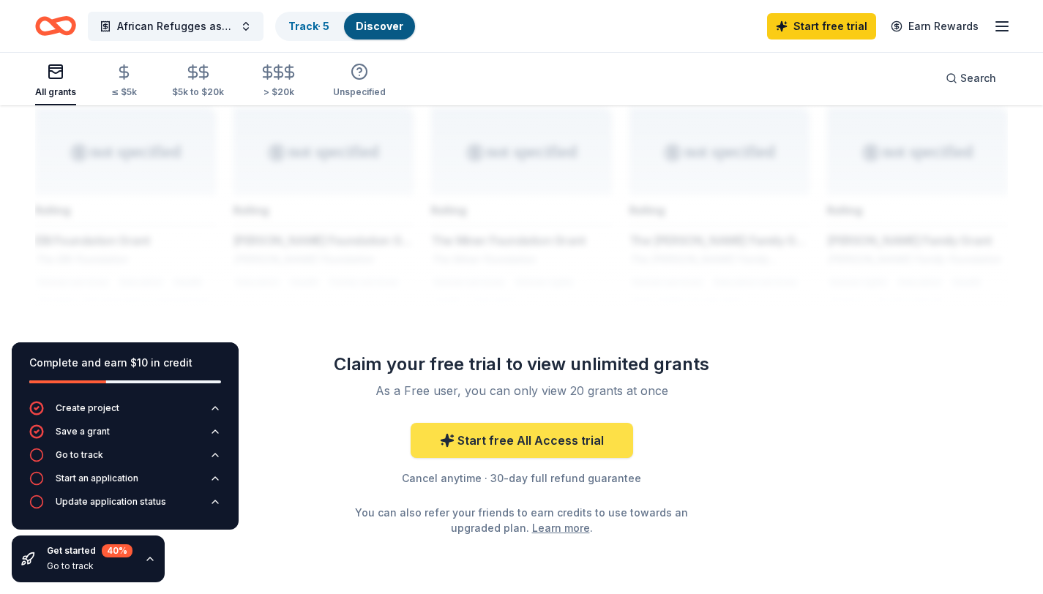
scroll to position [1251, 0]
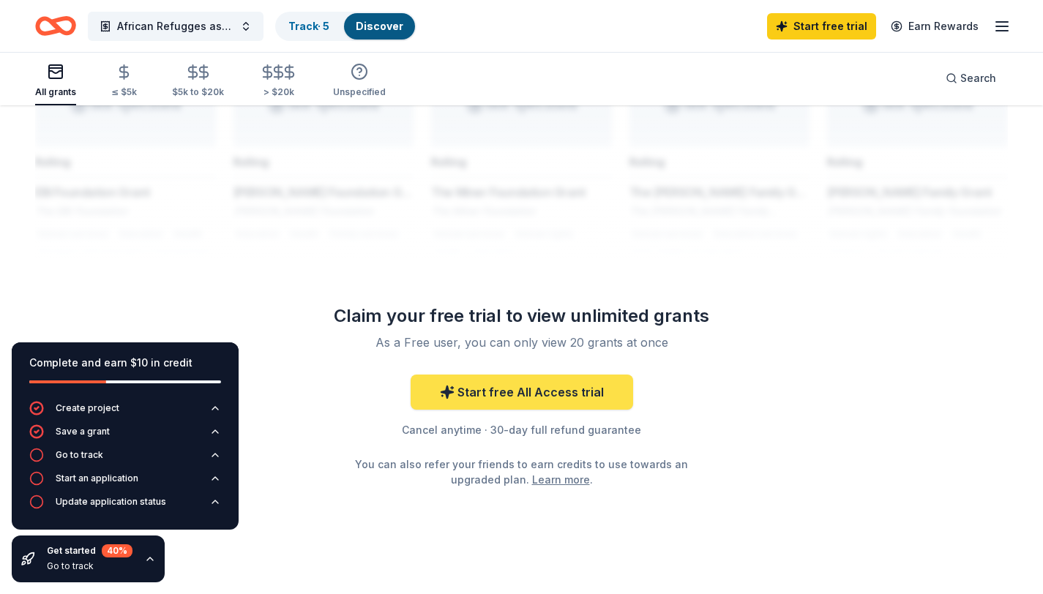
click at [536, 381] on link "Start free All Access trial" at bounding box center [522, 392] width 222 height 35
